Goal: Obtain resource: Download file/media

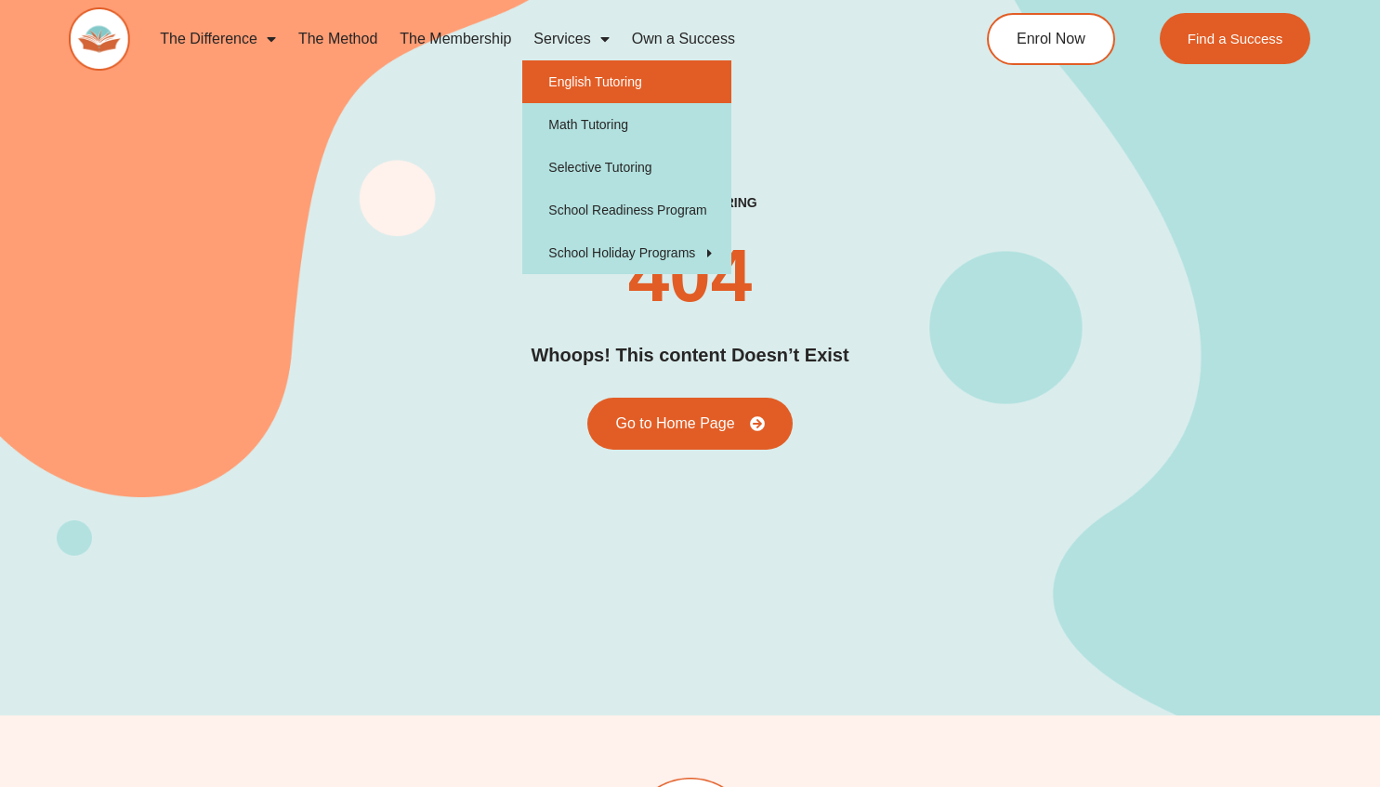
click at [639, 88] on link "English Tutoring" at bounding box center [626, 81] width 209 height 43
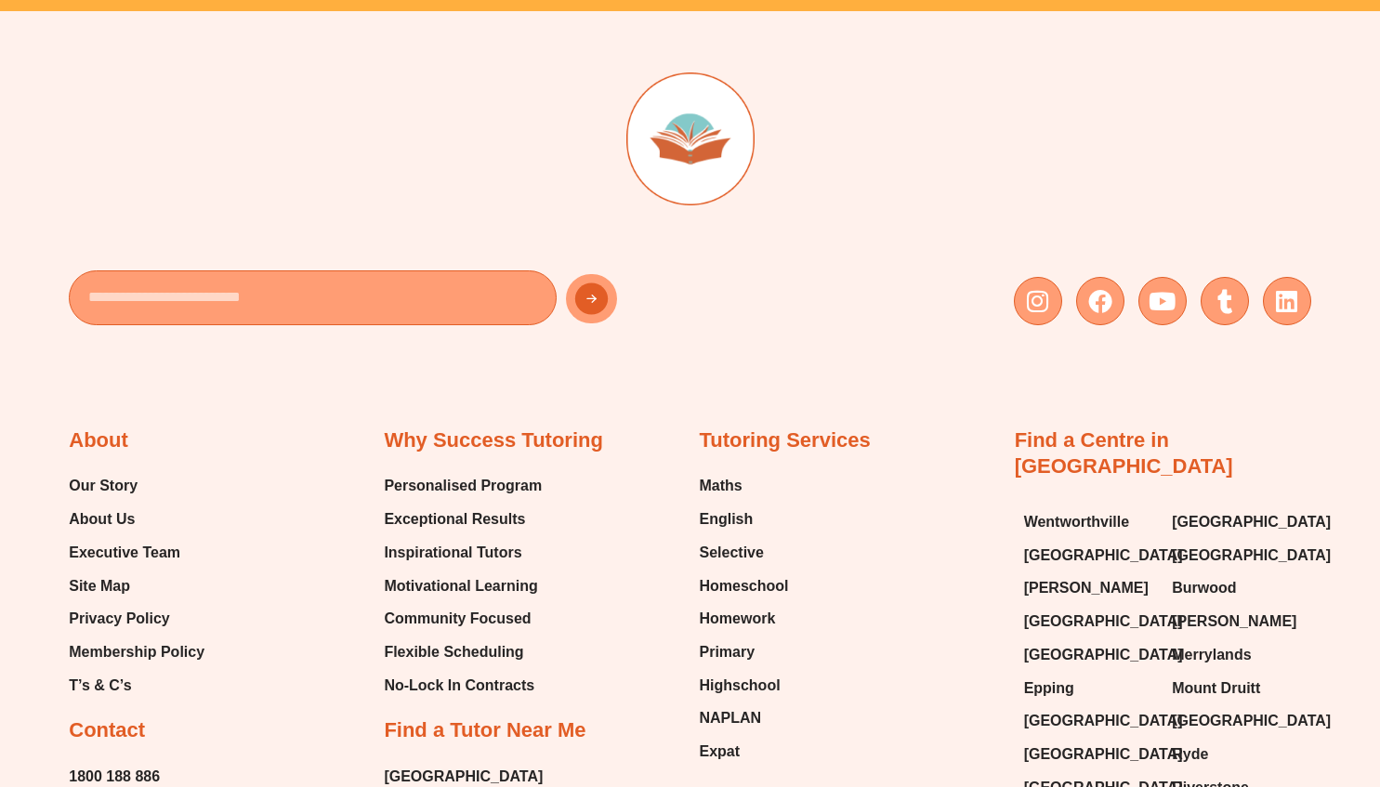
scroll to position [6655, 0]
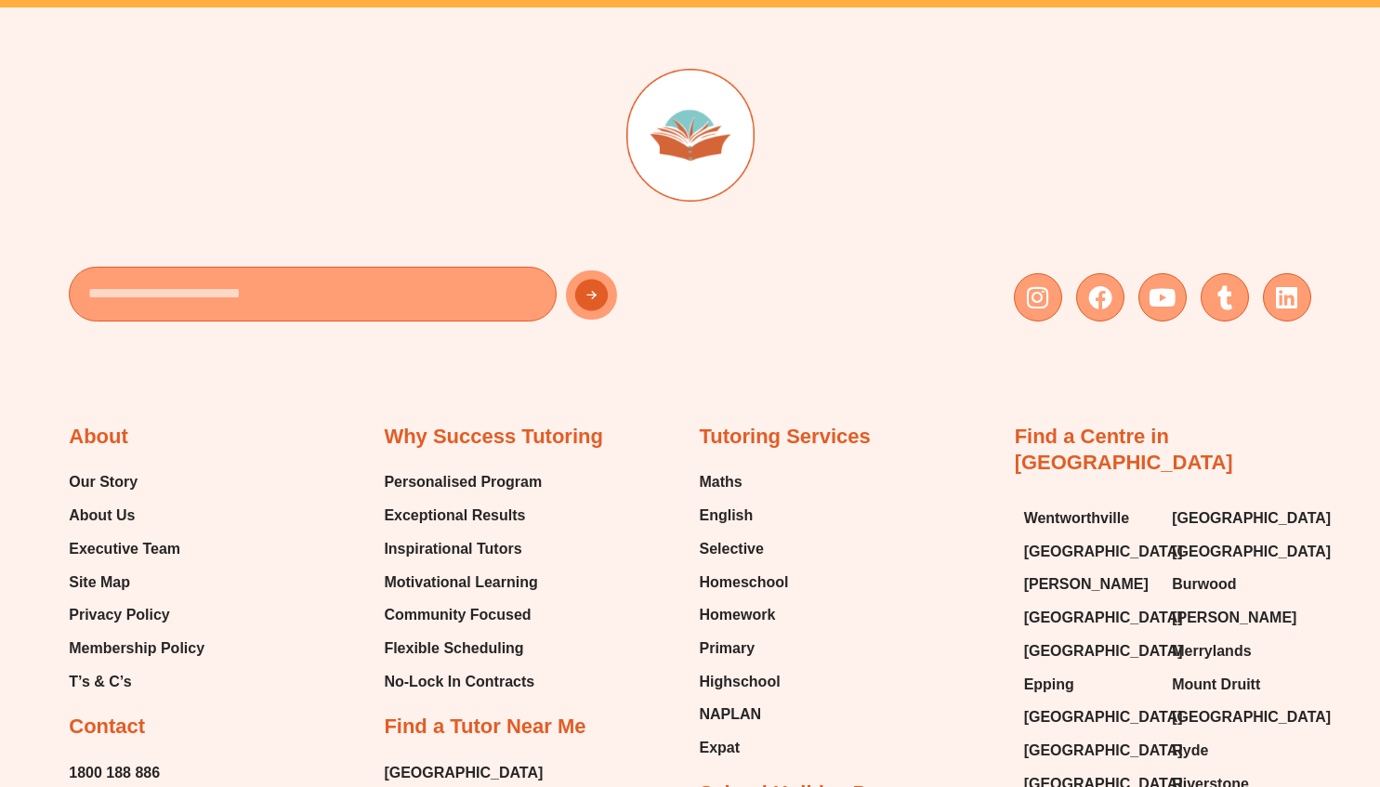
type input "*"
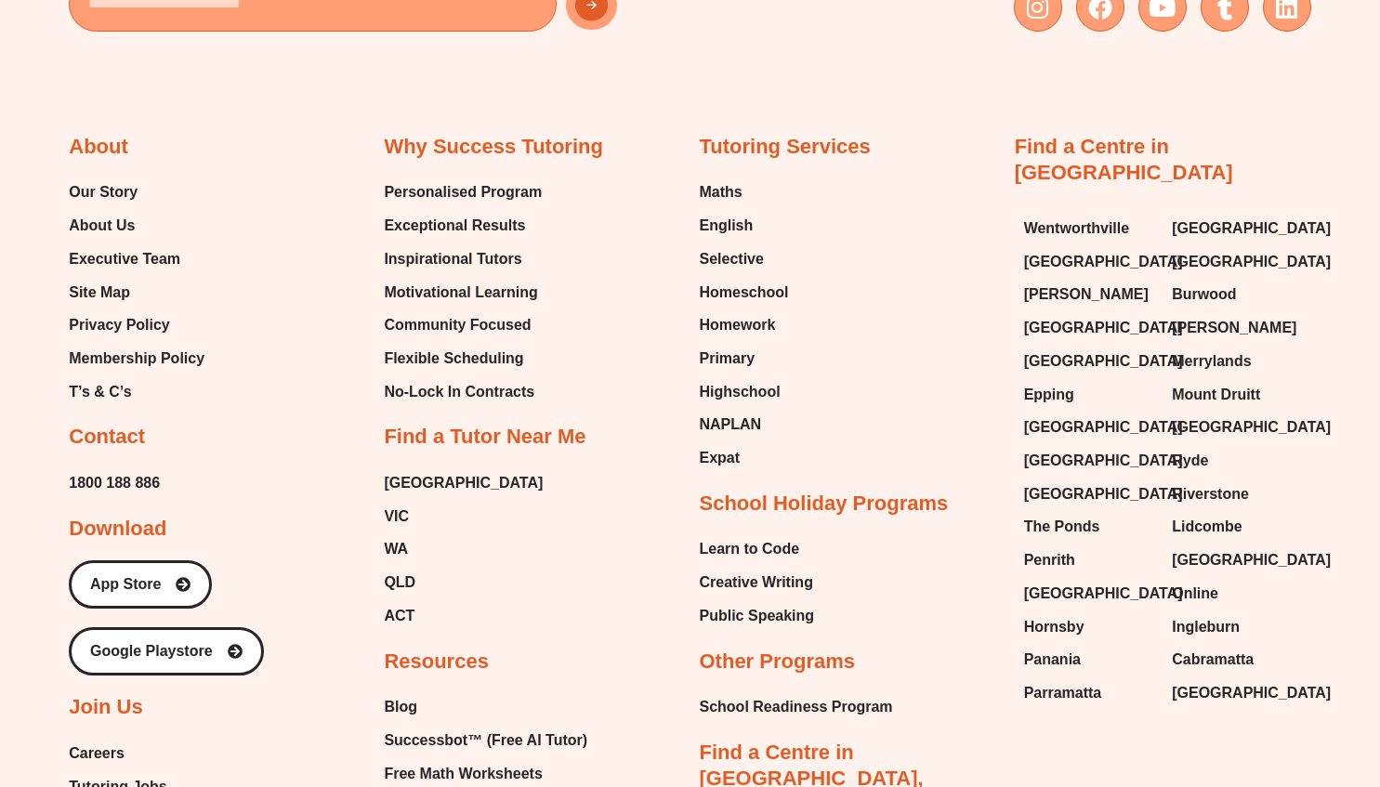
scroll to position [7405, 0]
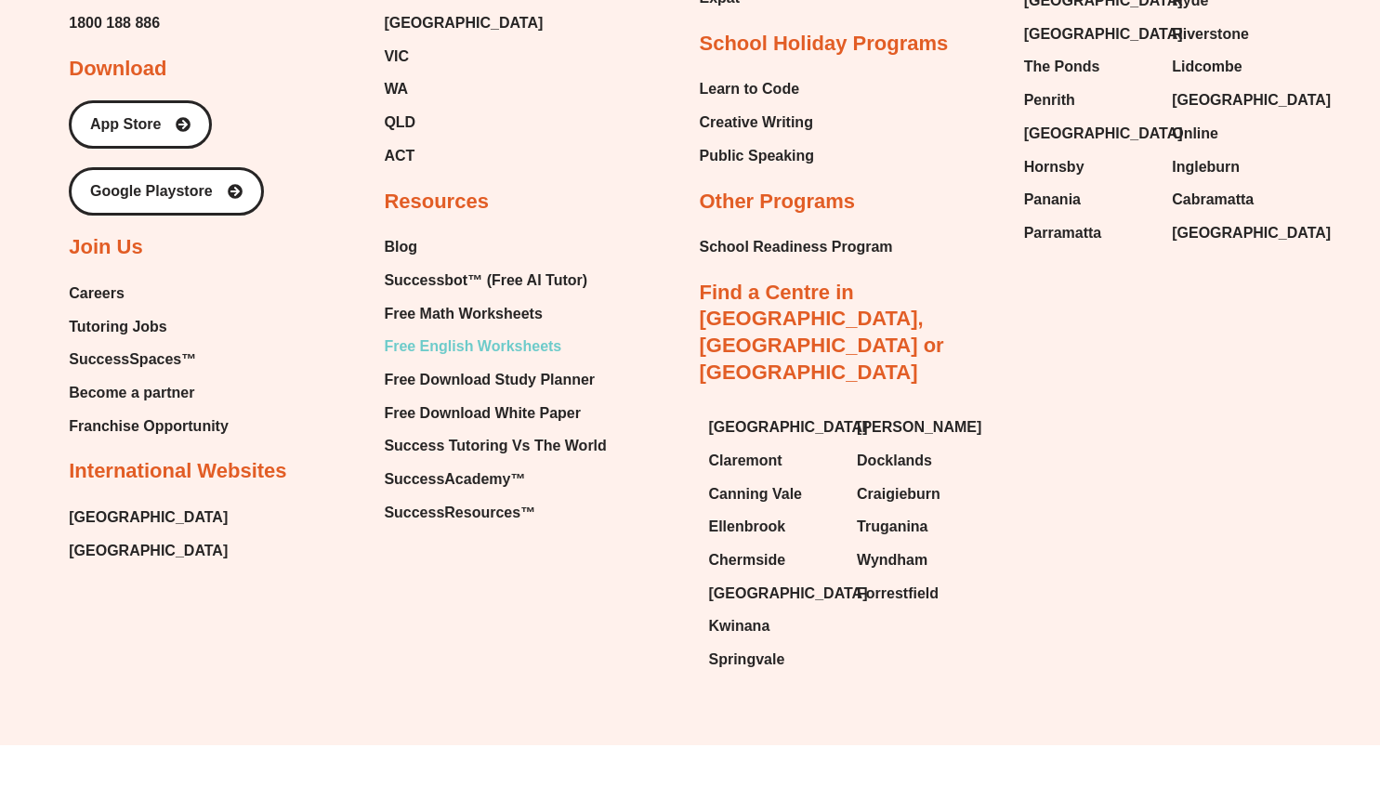
click at [466, 340] on span "Free English Worksheets" at bounding box center [472, 347] width 177 height 28
